Goal: Contribute content

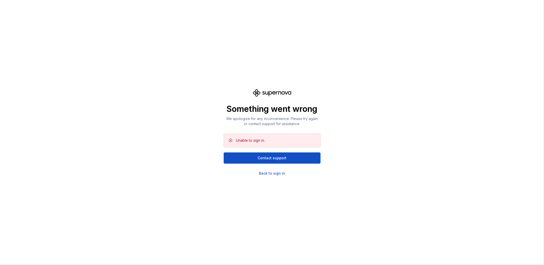
click at [188, 146] on div "Something went wrong We apologize for any inconvenience. Please try again or co…" at bounding box center [272, 132] width 544 height 265
click at [271, 173] on div "Back to sign in" at bounding box center [272, 173] width 26 height 5
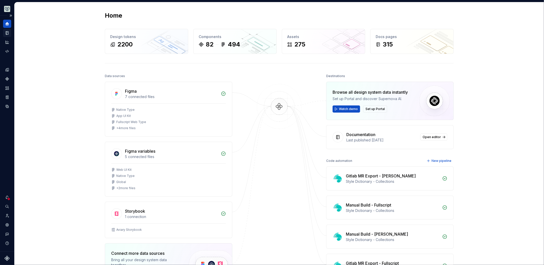
click at [8, 34] on icon "Documentation" at bounding box center [7, 33] width 5 height 5
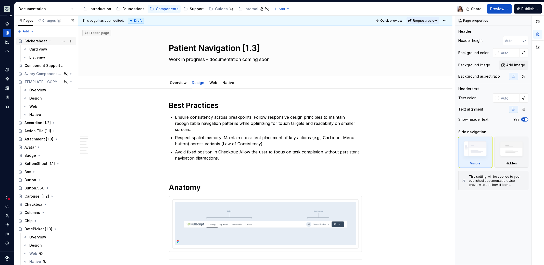
click at [32, 40] on div "Stickersheet" at bounding box center [35, 41] width 22 height 5
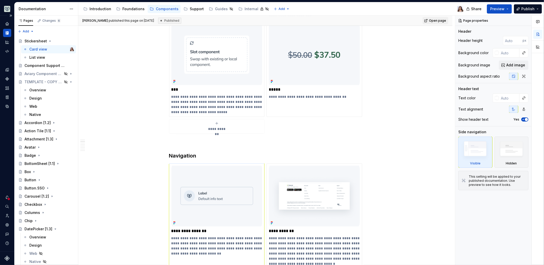
scroll to position [171, 0]
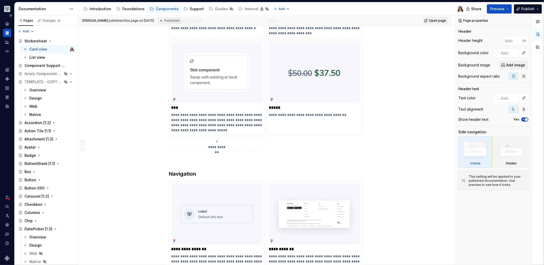
click at [217, 151] on div "**********" at bounding box center [265, 52] width 193 height 198
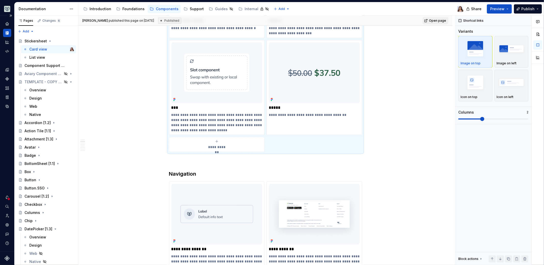
click at [217, 142] on icon "submit" at bounding box center [217, 141] width 4 height 4
type textarea "*"
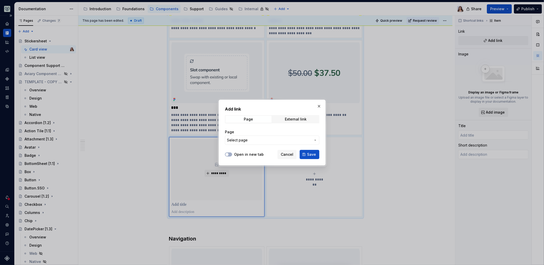
click at [248, 140] on span "Select page" at bounding box center [269, 139] width 84 height 5
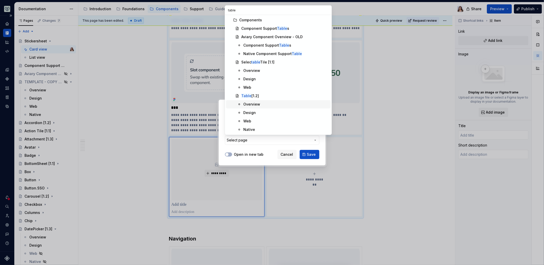
type input "table"
click at [262, 101] on span "Overview" at bounding box center [278, 104] width 105 height 8
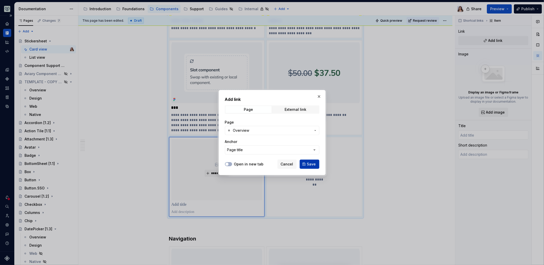
click at [307, 164] on button "Save" at bounding box center [310, 163] width 20 height 9
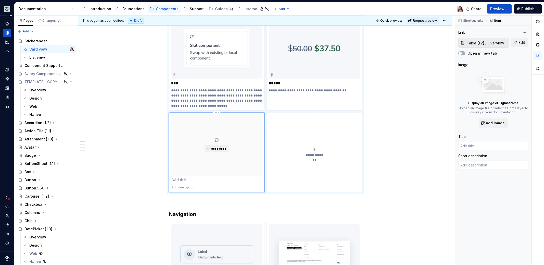
scroll to position [197, 0]
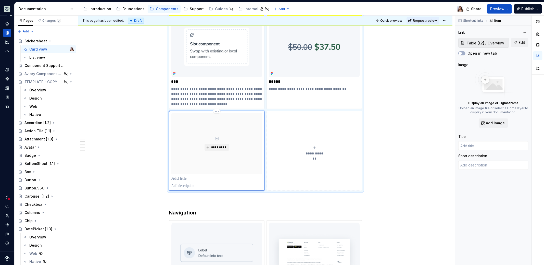
type textarea "*"
type input "Overview"
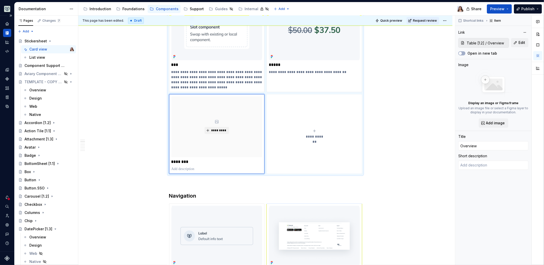
scroll to position [144, 0]
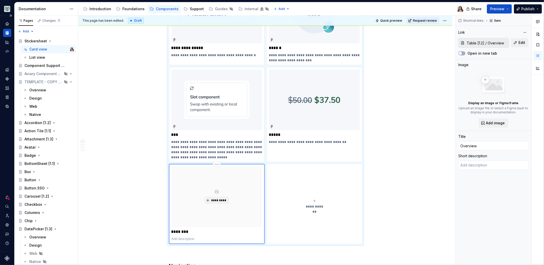
click at [184, 231] on p "********" at bounding box center [216, 231] width 91 height 5
click at [527, 45] on button "Edit" at bounding box center [519, 42] width 17 height 9
type textarea "*"
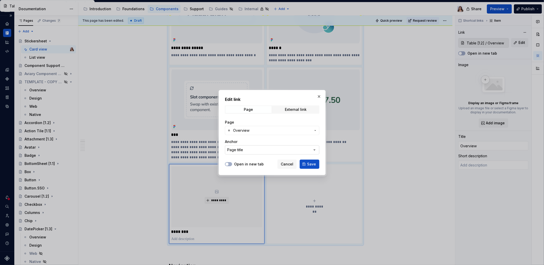
click at [259, 149] on button "Page title" at bounding box center [272, 149] width 94 height 9
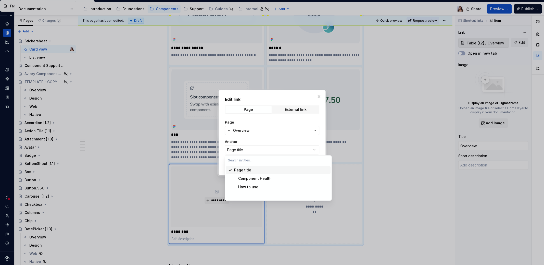
click at [258, 129] on div "Edit link Page External link Page Overview Anchor Page title Open in new tab Ca…" at bounding box center [272, 132] width 544 height 265
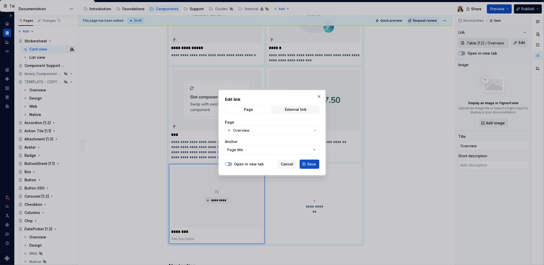
click at [254, 129] on span "Overview" at bounding box center [272, 130] width 78 height 5
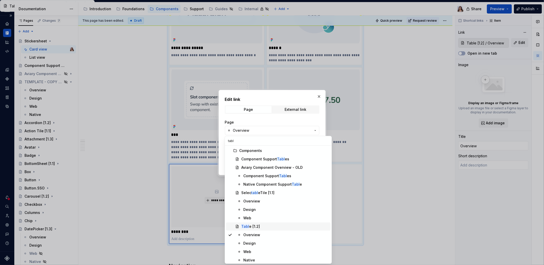
type input "tabl"
click at [251, 226] on div "Tabl e [1.2]" at bounding box center [250, 226] width 19 height 5
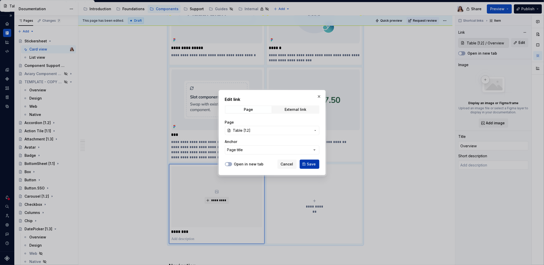
click at [312, 162] on span "Save" at bounding box center [311, 163] width 9 height 5
type textarea "*"
type input "Table [1.2]"
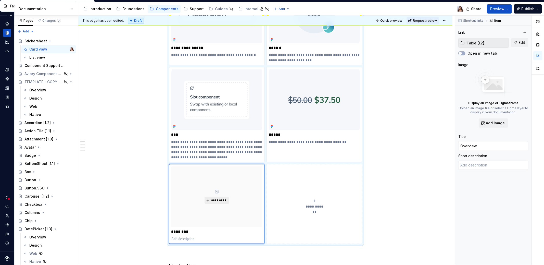
type textarea "*"
type textarea "Organize information into rows and columns, making it easier to scan, compare, …"
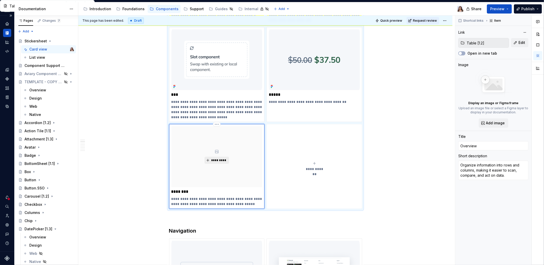
scroll to position [185, 0]
click at [475, 144] on input "Overview" at bounding box center [493, 145] width 70 height 9
type textarea "*"
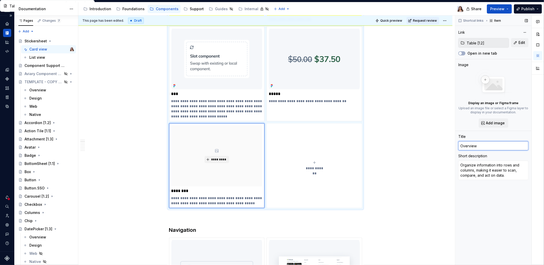
type input "T"
type textarea "*"
type input "Tab"
type textarea "*"
type input "Tabl"
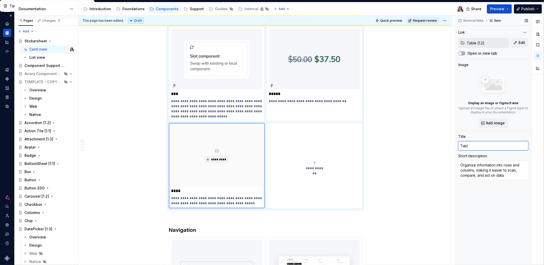
type textarea "*"
type input "Table"
click at [497, 123] on span "Add image" at bounding box center [495, 122] width 19 height 5
type textarea "*"
type input "Table [1.2]"
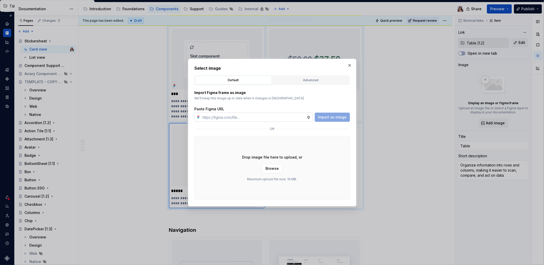
type textarea "*"
type input "https://www.figma.com/design/OxLK9P8AlBGKXiz2EEGm4b/Global?node-id=6535-5047&t=…"
click at [336, 119] on span "Import as image" at bounding box center [332, 117] width 29 height 5
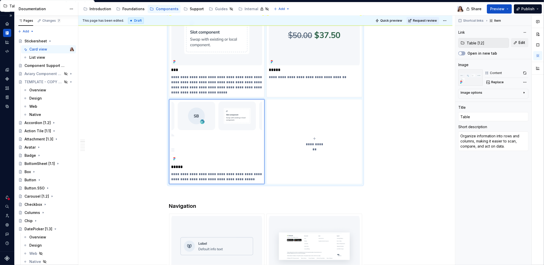
scroll to position [208, 0]
click at [494, 82] on span "Replace" at bounding box center [497, 82] width 12 height 4
type textarea "*"
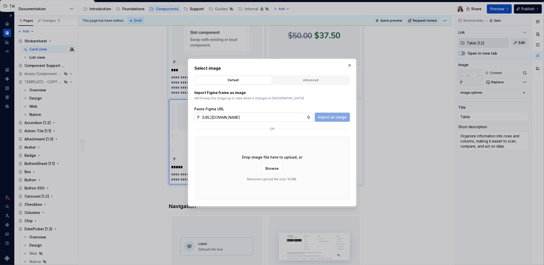
scroll to position [0, 90]
type input "https://www.figma.com/design/OxLK9P8AlBGKXiz2EEGm4b/Global?node-id=6535-39997&t…"
click at [328, 119] on span "Import as image" at bounding box center [332, 117] width 29 height 5
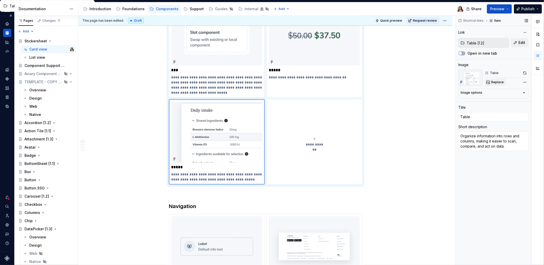
click at [494, 81] on span "Replace" at bounding box center [497, 82] width 12 height 4
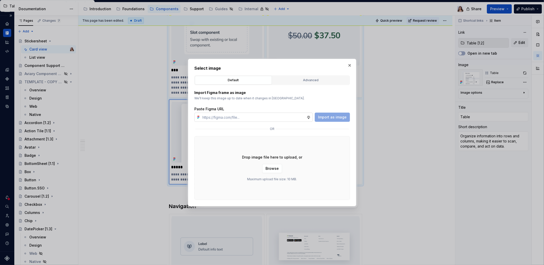
click at [301, 115] on input "text" at bounding box center [253, 116] width 106 height 9
click at [351, 63] on button "button" at bounding box center [349, 65] width 7 height 7
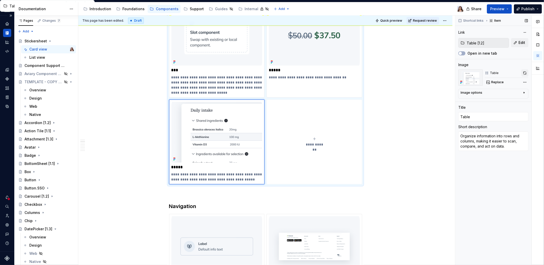
click at [524, 72] on button "button" at bounding box center [524, 72] width 7 height 7
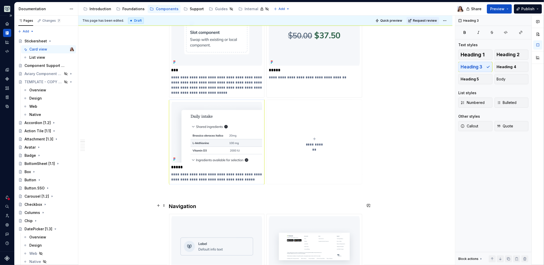
click at [205, 204] on h3 "Navigation" at bounding box center [265, 206] width 193 height 7
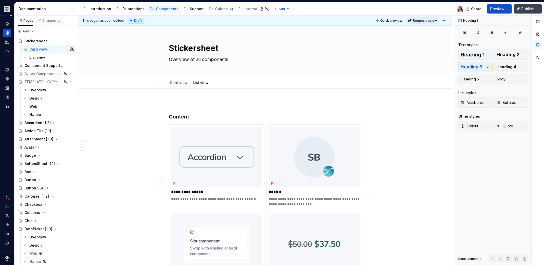
click at [525, 9] on span "Publish" at bounding box center [527, 8] width 13 height 5
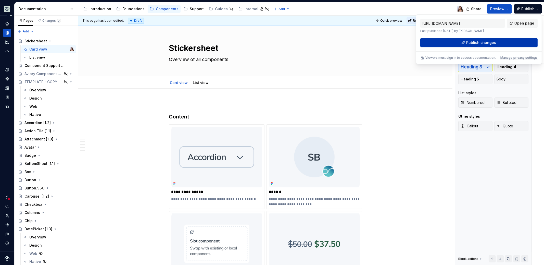
click at [463, 42] on button "Publish changes" at bounding box center [478, 42] width 117 height 9
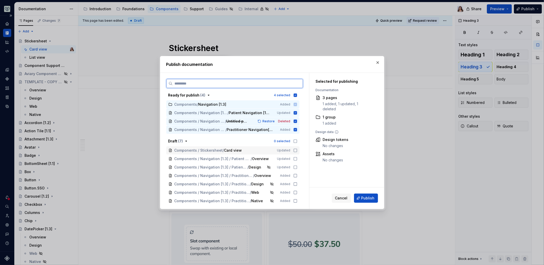
click at [294, 149] on icon at bounding box center [295, 150] width 3 height 3
click at [377, 60] on button "button" at bounding box center [377, 62] width 7 height 7
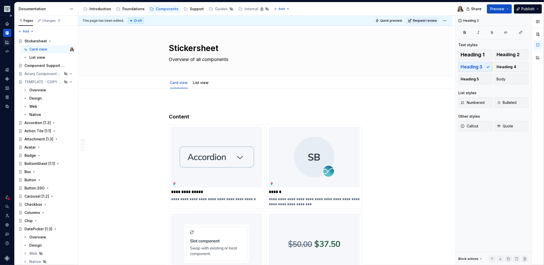
click at [7, 43] on icon "Analytics" at bounding box center [7, 42] width 5 height 5
type textarea "*"
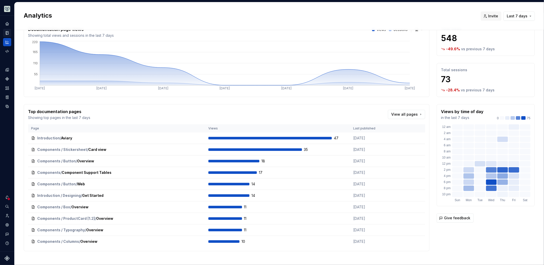
scroll to position [22, 0]
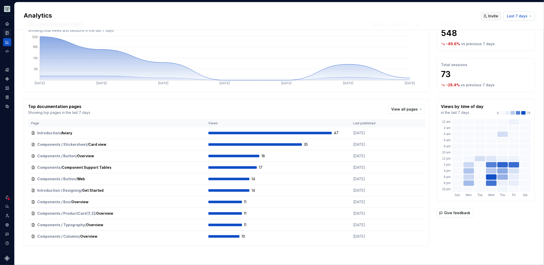
click at [511, 16] on span "Last 7 days" at bounding box center [517, 16] width 21 height 5
click at [493, 38] on span "Last 30 days" at bounding box center [503, 35] width 54 height 8
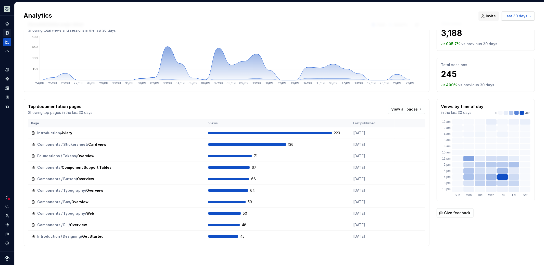
click at [512, 20] on button "Last 30 days" at bounding box center [518, 15] width 34 height 9
click at [495, 26] on div "Last 7 days" at bounding box center [494, 26] width 21 height 5
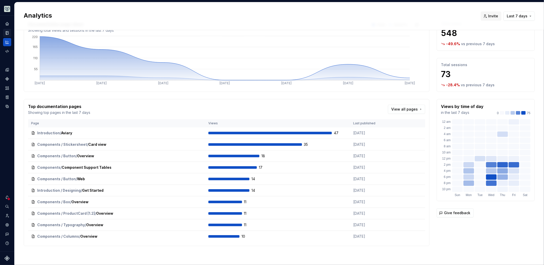
scroll to position [0, 0]
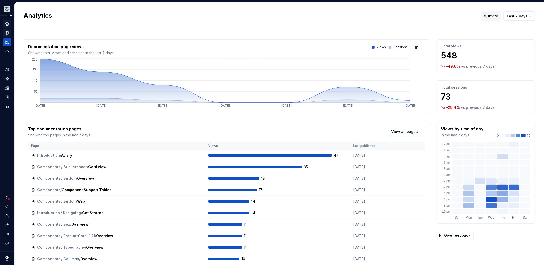
click at [7, 23] on icon "Home" at bounding box center [6, 23] width 3 height 3
